Goal: Communication & Community: Answer question/provide support

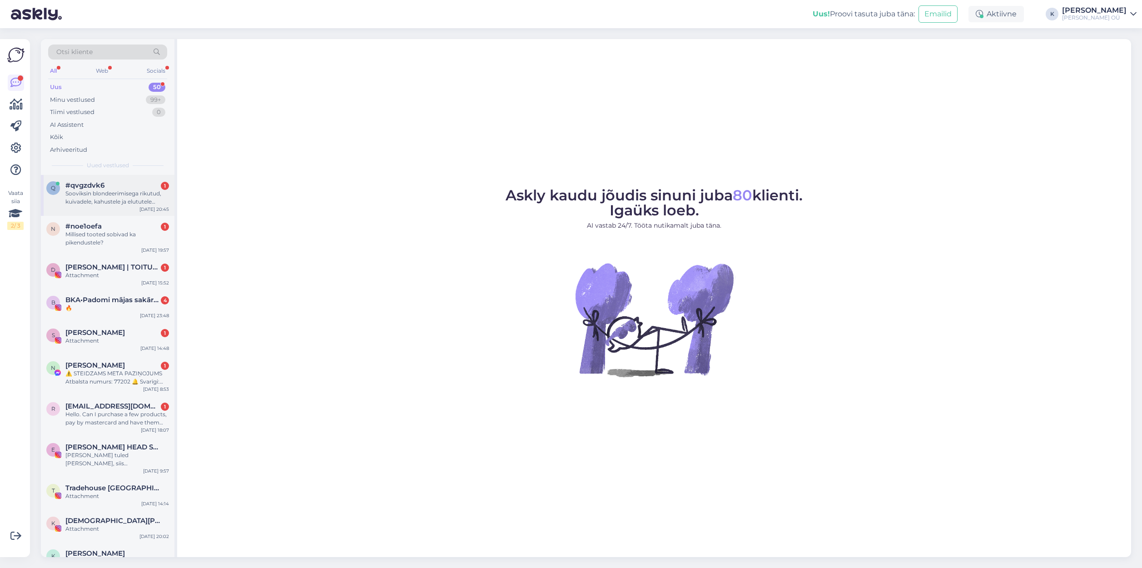
click at [125, 199] on div "Sooviksin blondeerimisega rikutud, kuivadele, kahustele ja elututele juustele h…" at bounding box center [117, 197] width 104 height 16
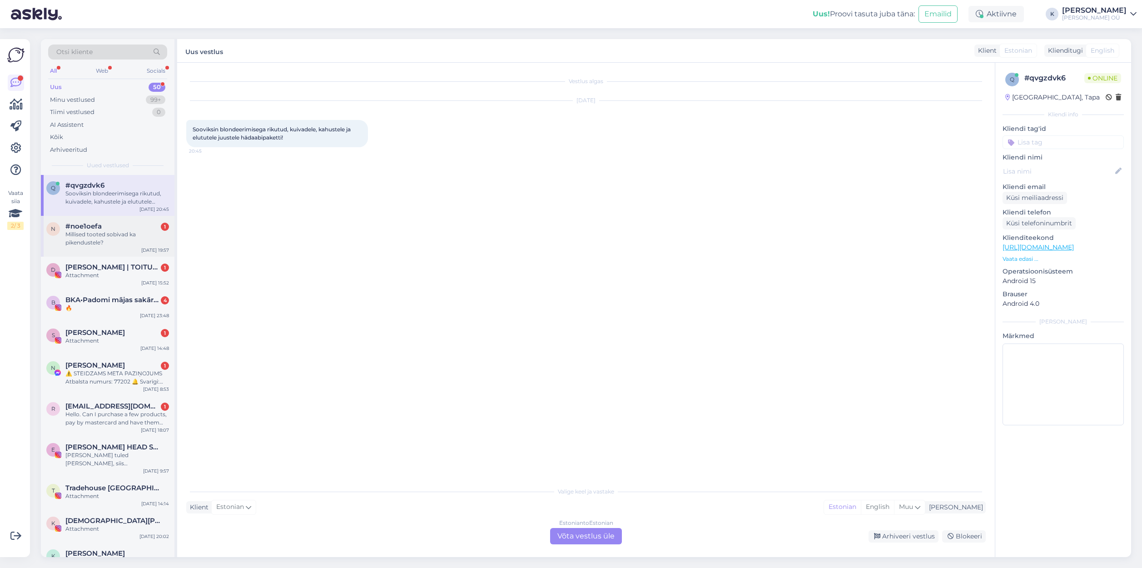
click at [134, 227] on div "#noe1oefa 1" at bounding box center [117, 226] width 104 height 8
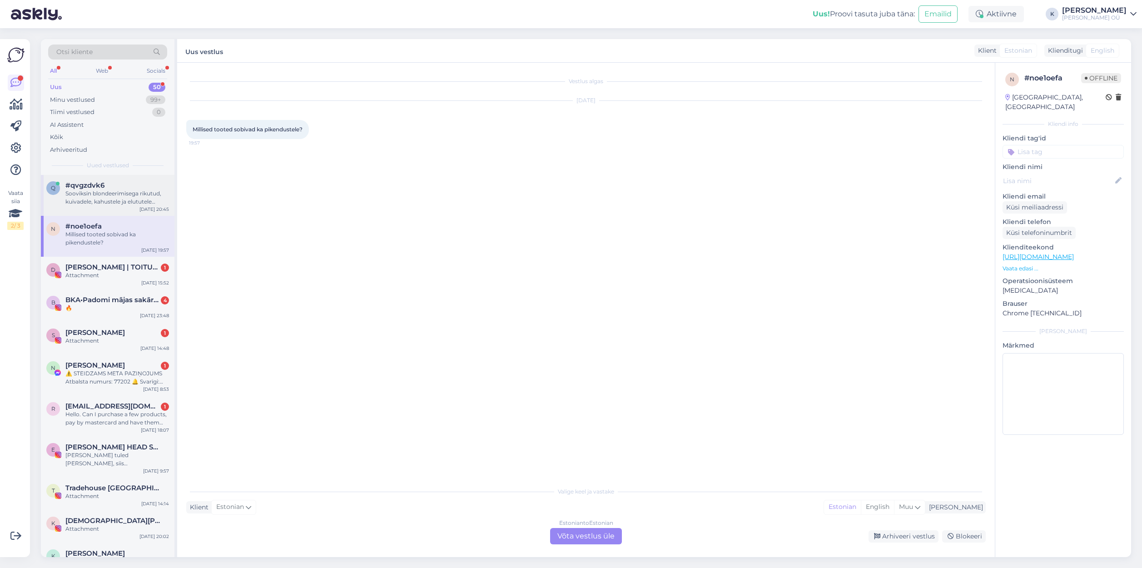
click at [118, 194] on div "Sooviksin blondeerimisega rikutud, kuivadele, kahustele ja elututele juustele h…" at bounding box center [117, 197] width 104 height 16
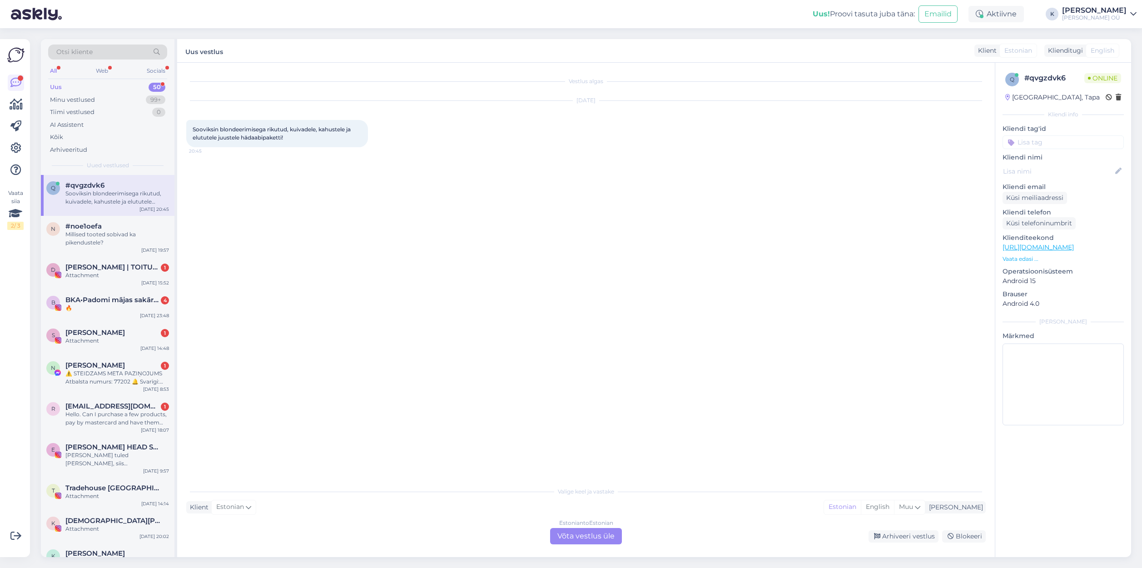
click at [565, 537] on div "Estonian to Estonian Võta vestlus üle" at bounding box center [586, 536] width 72 height 16
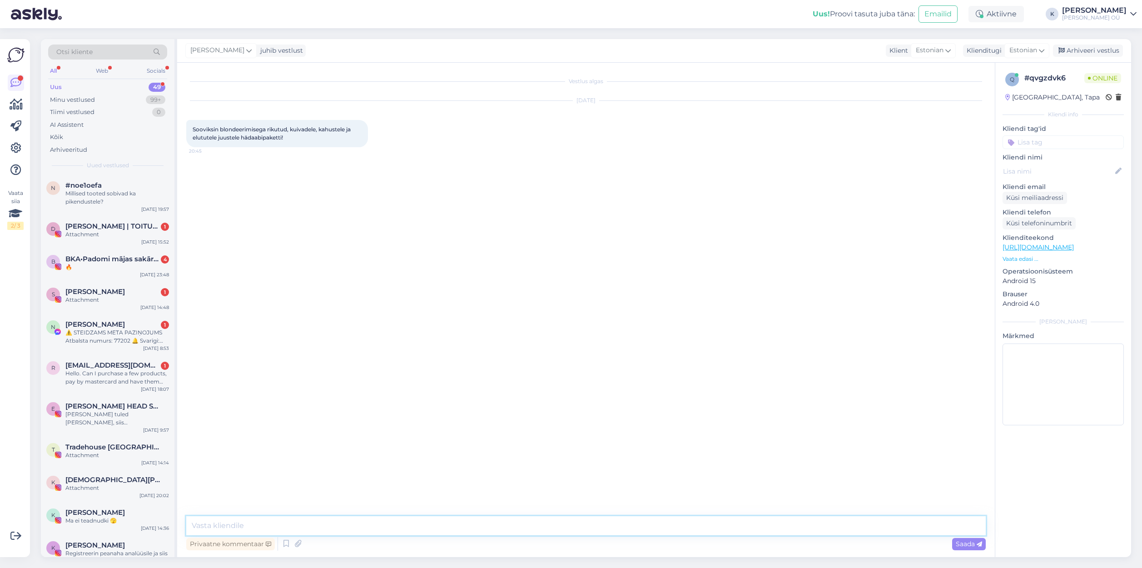
click at [313, 525] on textarea at bounding box center [586, 525] width 800 height 19
click at [725, 526] on textarea "Tere, kirjelduse järgi võiks teile sobida L'Alga [DEMOGRAPHIC_DATA], mis loodud…" at bounding box center [586, 525] width 800 height 19
click at [877, 525] on textarea "Tere, kirjelduse järgi võiks teile sobida L'Alga [DEMOGRAPHIC_DATA], mis loodud…" at bounding box center [586, 525] width 800 height 19
drag, startPoint x: 867, startPoint y: 527, endPoint x: 549, endPoint y: 526, distance: 317.6
click at [549, 526] on textarea "Tere, kirjelduse järgi võiks teile sobida L'Alga [DEMOGRAPHIC_DATA], mis loodud…" at bounding box center [586, 525] width 800 height 19
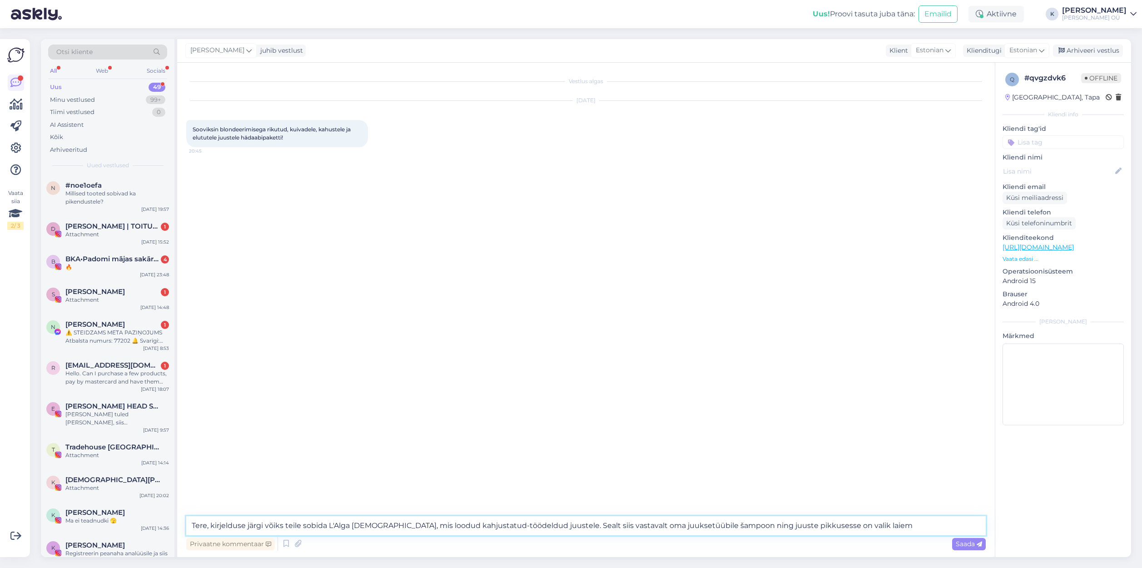
type textarea "Tere, kirjelduse järgi võiks teile sobida L'Alga [DEMOGRAPHIC_DATA], mis loodud…"
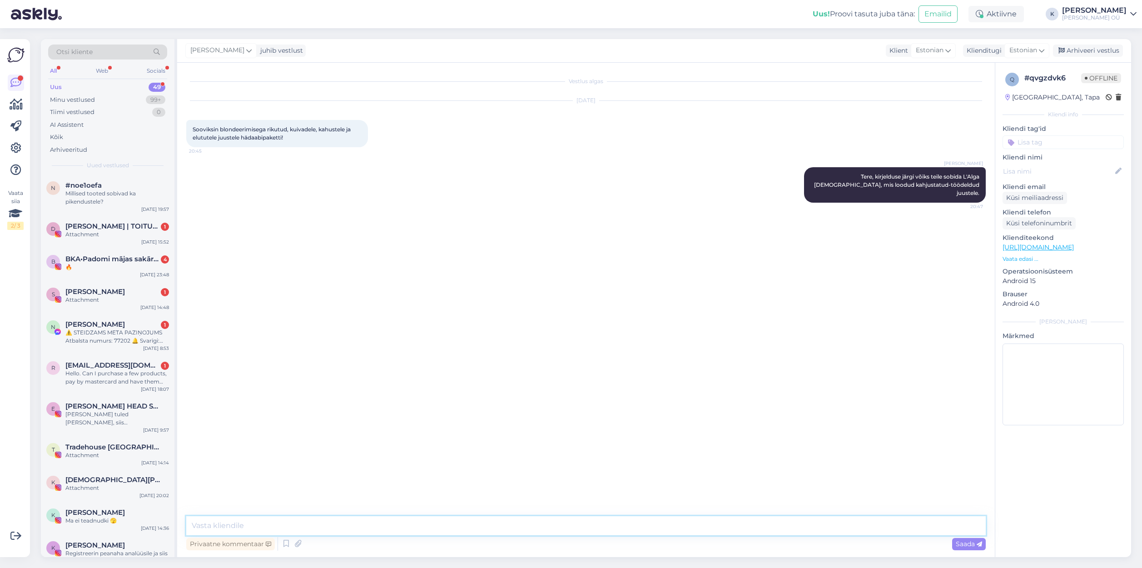
click at [318, 527] on textarea at bounding box center [586, 525] width 800 height 19
drag, startPoint x: 490, startPoint y: 529, endPoint x: 499, endPoint y: 527, distance: 9.6
click at [490, 529] on textarea "CPR sari on väga hea, kohese efektiga tänu oma unikaalsele koostisele. Šampooni…" at bounding box center [586, 525] width 800 height 19
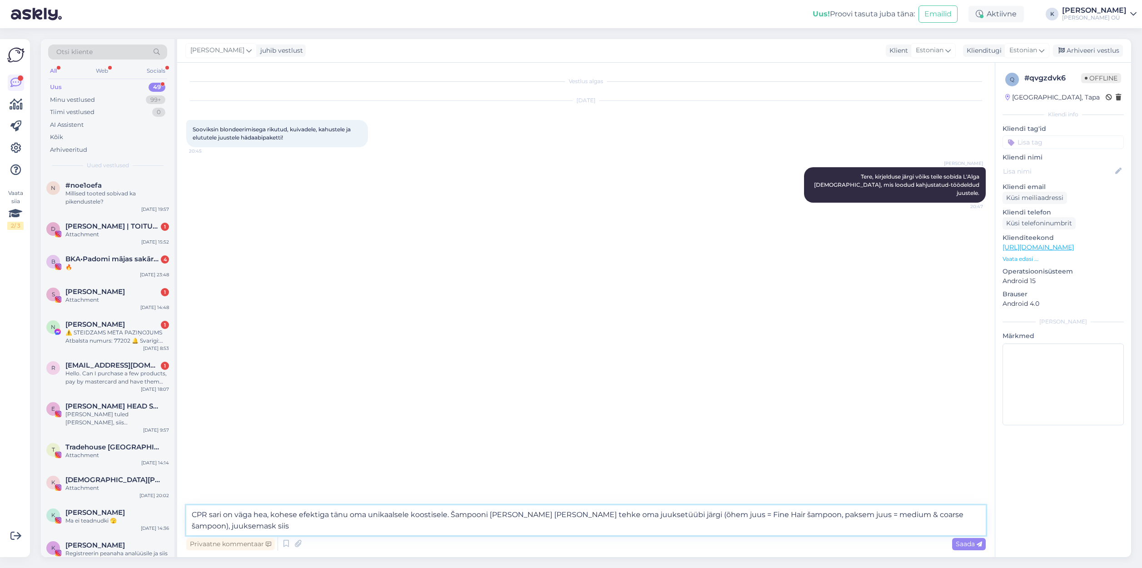
drag, startPoint x: 925, startPoint y: 515, endPoint x: 939, endPoint y: 528, distance: 19.0
click at [939, 528] on textarea "CPR sari on väga hea, kohese efektiga tänu oma unikaalsele koostisele. Šampooni…" at bounding box center [586, 520] width 800 height 30
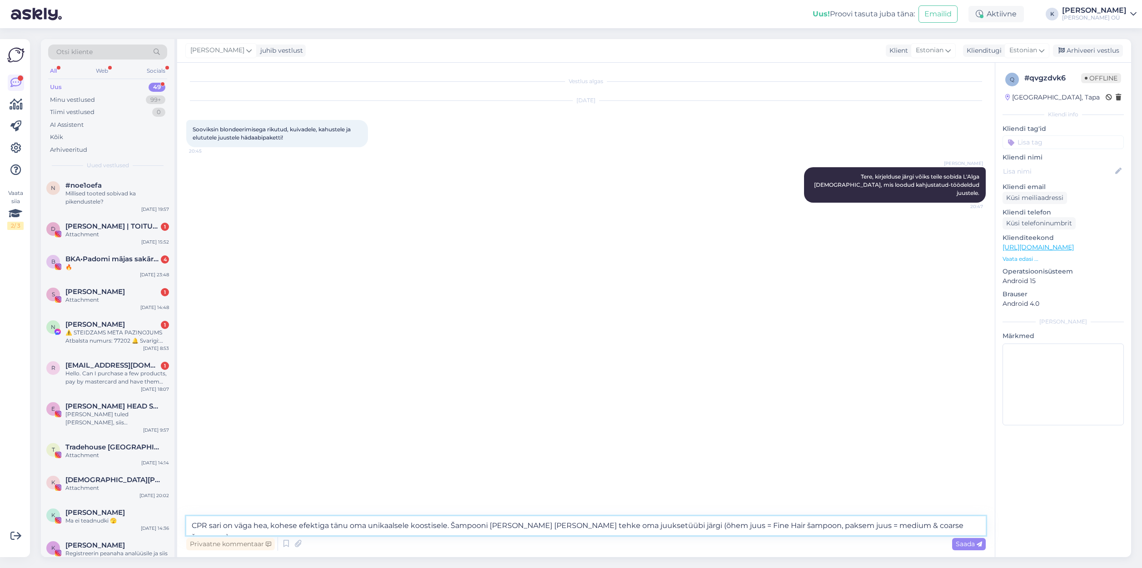
type textarea "CPR sari on väga hea, kohese efektiga tänu oma unikaalsele koostisele. Šampooni…"
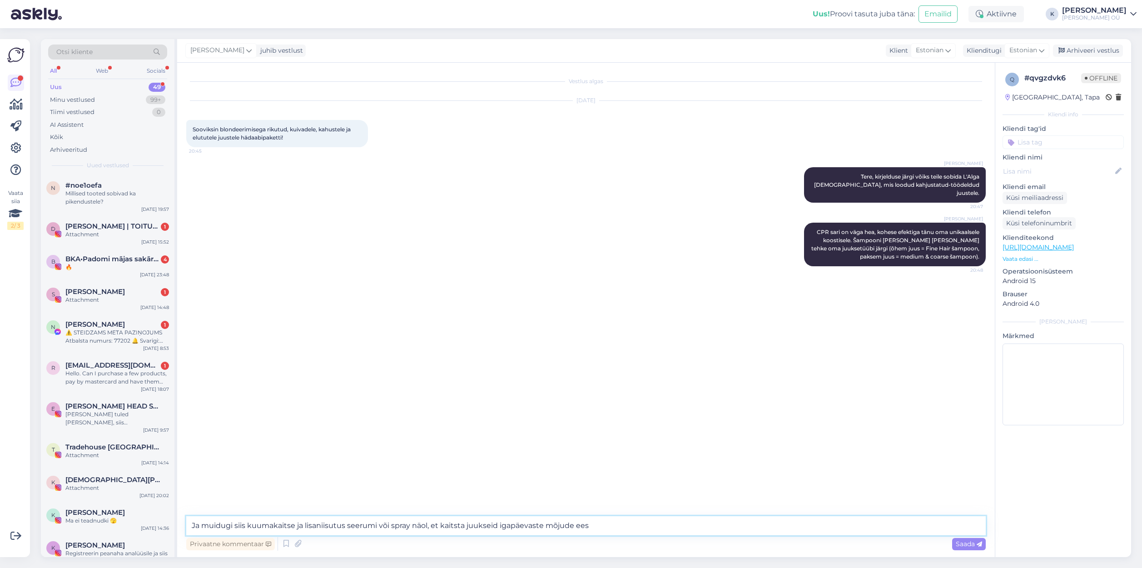
type textarea "Ja muidugi siis kuumakaitse ja lisaniisutus seerumi või spray näol, et kaitsta …"
